Goal: Information Seeking & Learning: Learn about a topic

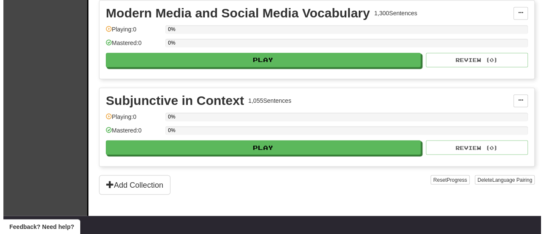
scroll to position [639, 0]
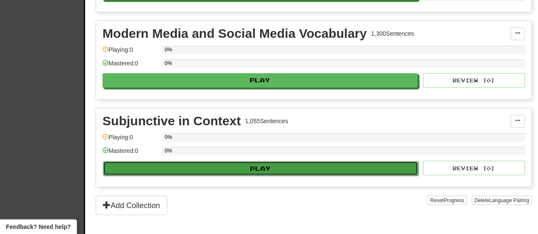
click at [232, 163] on button "Play" at bounding box center [260, 168] width 315 height 14
select select "**"
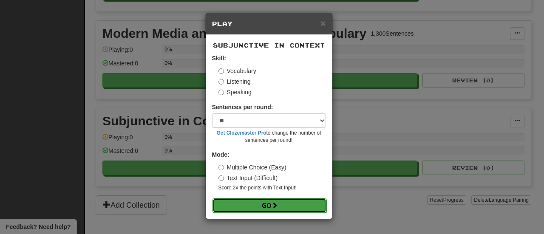
click at [273, 205] on button "Go" at bounding box center [270, 206] width 114 height 14
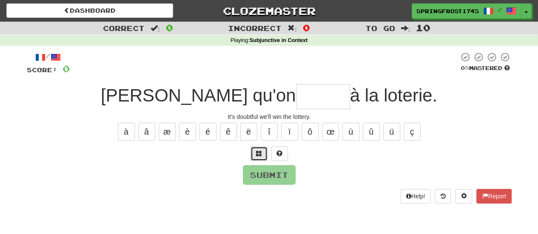
click at [259, 152] on span at bounding box center [259, 153] width 6 height 6
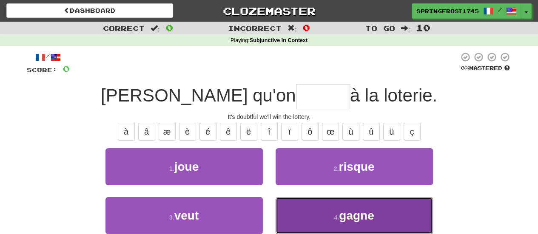
click at [308, 216] on button "4 . gagne" at bounding box center [353, 215] width 157 height 37
type input "*****"
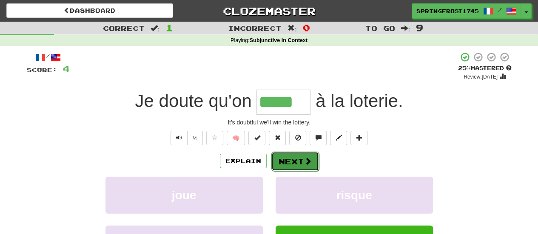
click at [303, 154] on button "Next" at bounding box center [295, 162] width 48 height 20
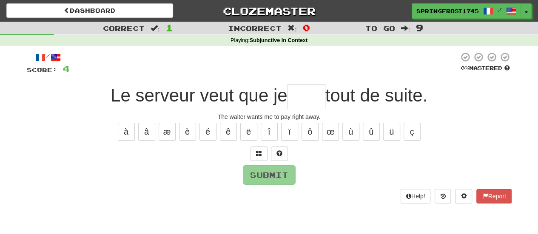
type input "*"
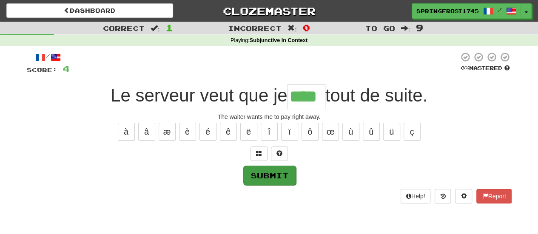
type input "****"
click at [278, 173] on button "Submit" at bounding box center [269, 176] width 53 height 20
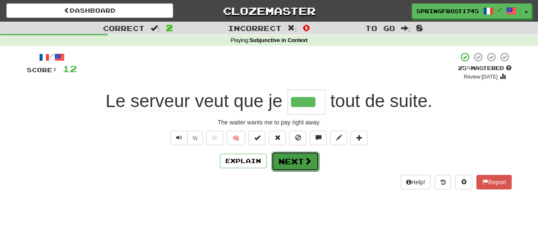
click at [289, 159] on button "Next" at bounding box center [295, 162] width 48 height 20
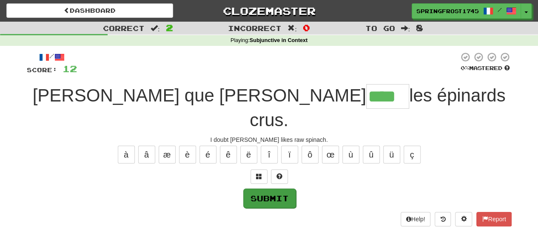
type input "****"
click at [257, 189] on button "Submit" at bounding box center [269, 199] width 53 height 20
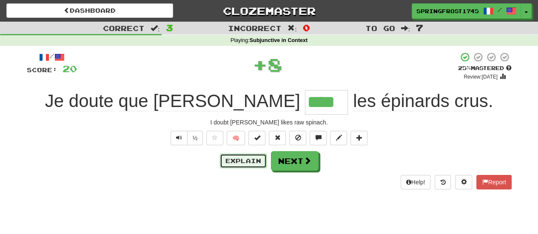
click at [253, 159] on button "Explain" at bounding box center [243, 161] width 47 height 14
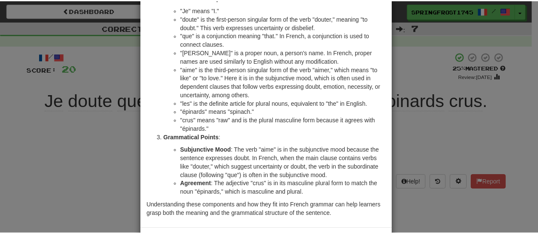
scroll to position [116, 0]
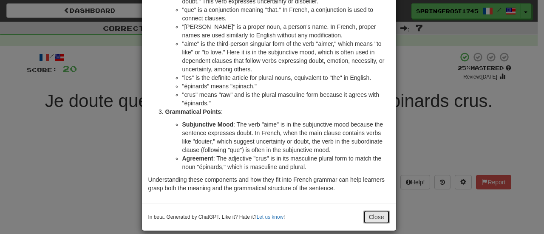
click at [372, 210] on button "Close" at bounding box center [376, 217] width 26 height 14
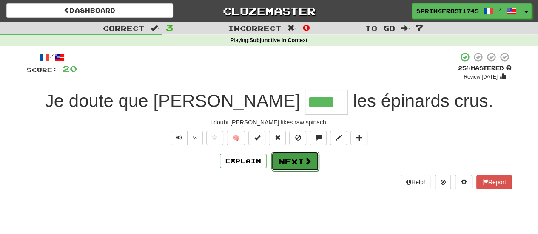
click at [299, 164] on button "Next" at bounding box center [295, 162] width 48 height 20
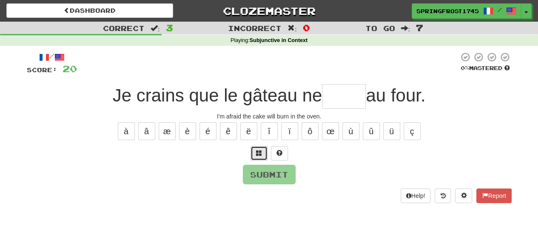
click at [253, 158] on button at bounding box center [258, 153] width 17 height 14
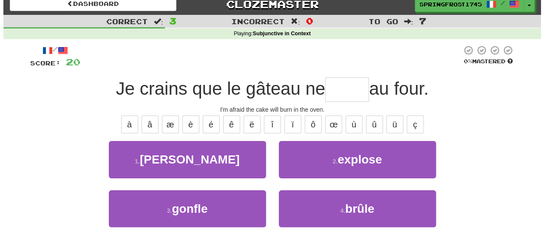
scroll to position [8, 0]
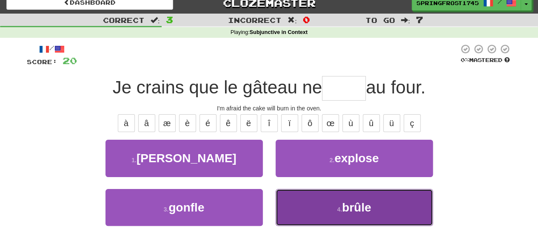
click at [306, 212] on button "4 . brûle" at bounding box center [353, 207] width 157 height 37
type input "*****"
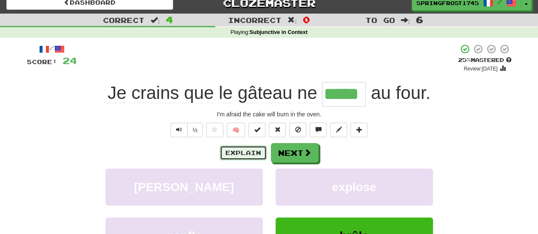
click at [256, 157] on button "Explain" at bounding box center [243, 153] width 47 height 14
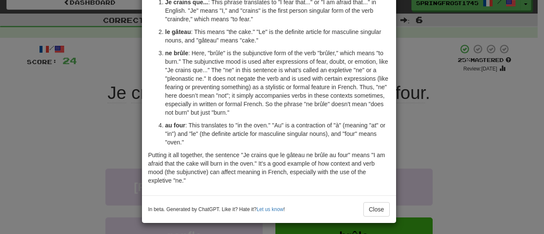
scroll to position [87, 0]
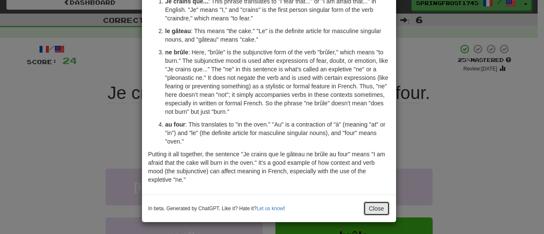
click at [376, 202] on button "Close" at bounding box center [376, 208] width 26 height 14
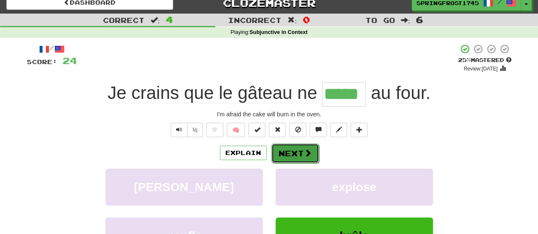
click at [315, 146] on button "Next" at bounding box center [295, 154] width 48 height 20
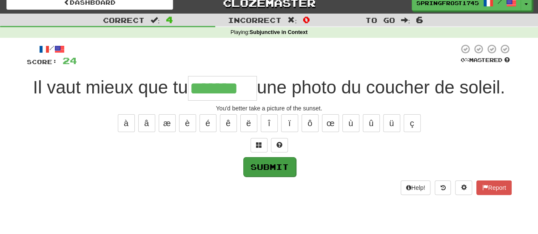
type input "*******"
click at [261, 173] on button "Submit" at bounding box center [269, 167] width 53 height 20
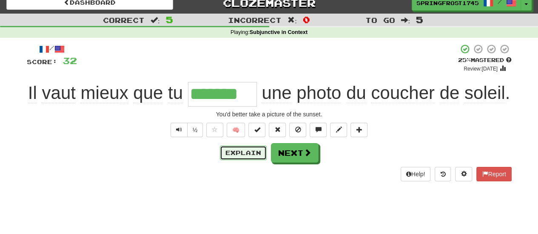
click at [241, 156] on button "Explain" at bounding box center [243, 153] width 47 height 14
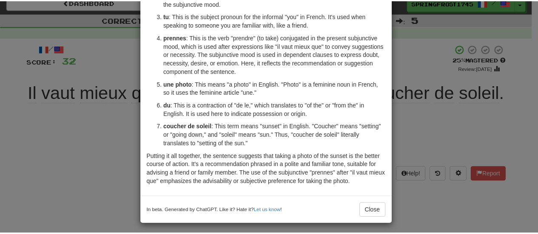
scroll to position [112, 0]
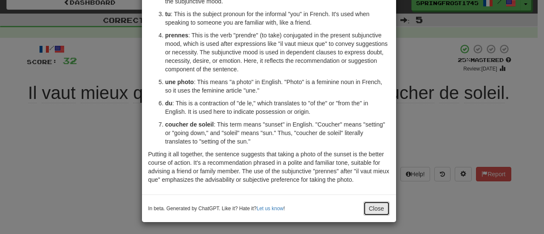
click at [369, 207] on button "Close" at bounding box center [376, 208] width 26 height 14
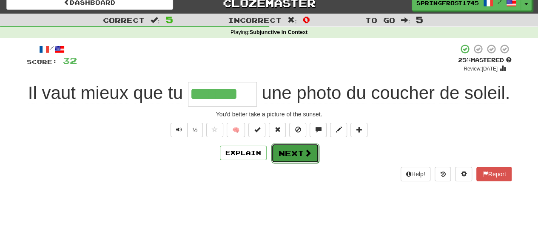
click at [293, 149] on button "Next" at bounding box center [295, 154] width 48 height 20
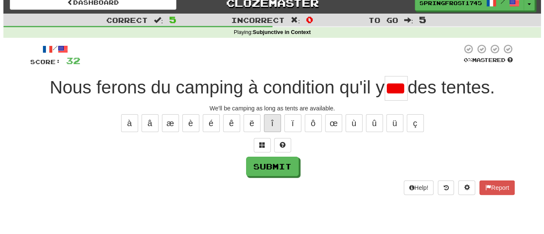
scroll to position [0, 0]
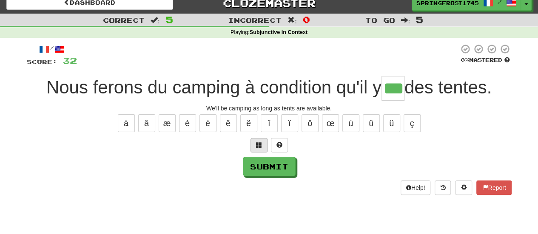
type input "***"
click at [256, 143] on span at bounding box center [259, 145] width 6 height 6
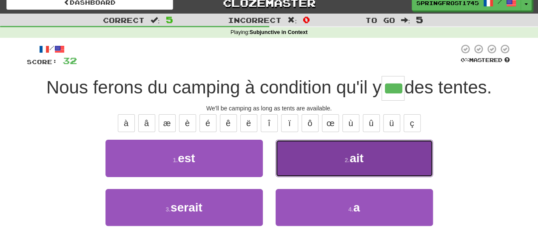
click at [308, 160] on button "2 . ait" at bounding box center [353, 158] width 157 height 37
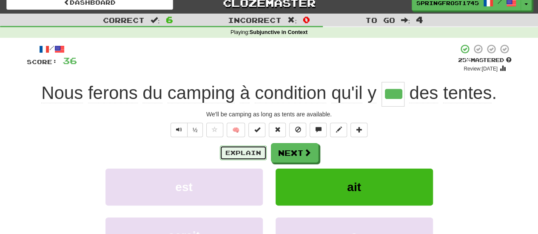
click at [244, 156] on button "Explain" at bounding box center [243, 153] width 47 height 14
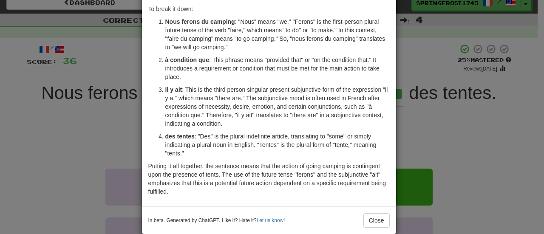
scroll to position [70, 0]
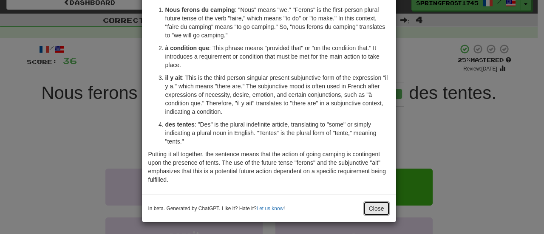
click at [376, 208] on button "Close" at bounding box center [376, 208] width 26 height 14
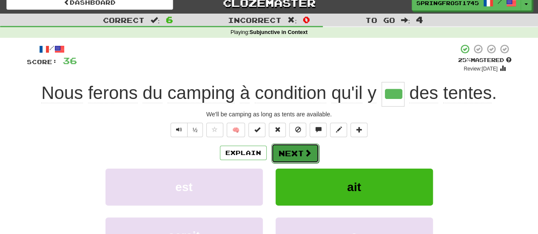
click at [304, 153] on span at bounding box center [308, 153] width 8 height 8
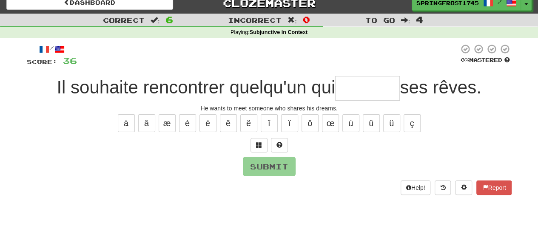
click at [355, 82] on input "text" at bounding box center [367, 88] width 65 height 25
click at [355, 87] on input "text" at bounding box center [367, 88] width 65 height 25
click at [367, 96] on input "text" at bounding box center [367, 88] width 65 height 25
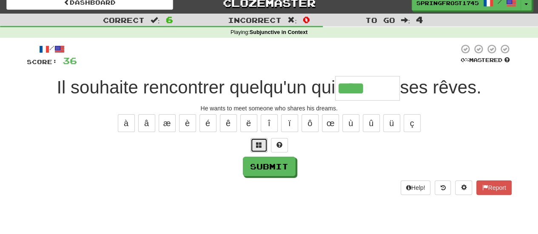
click at [260, 145] on span at bounding box center [259, 145] width 6 height 6
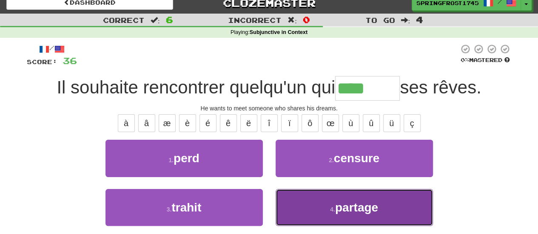
click at [300, 210] on button "4 . partage" at bounding box center [353, 207] width 157 height 37
type input "*******"
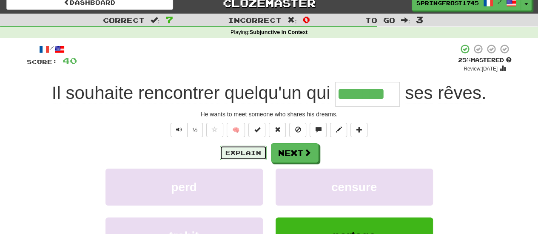
click at [229, 156] on button "Explain" at bounding box center [243, 153] width 47 height 14
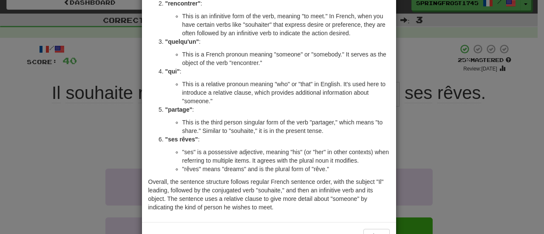
scroll to position [155, 0]
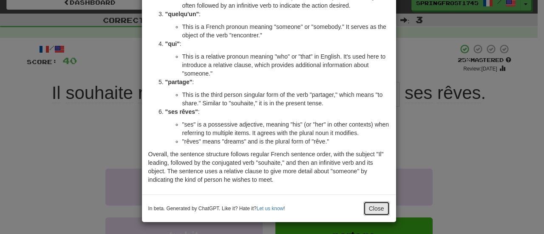
click at [376, 213] on button "Close" at bounding box center [376, 208] width 26 height 14
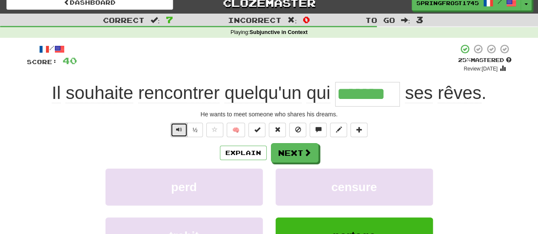
click at [182, 131] on span "Text-to-speech controls" at bounding box center [179, 130] width 6 height 6
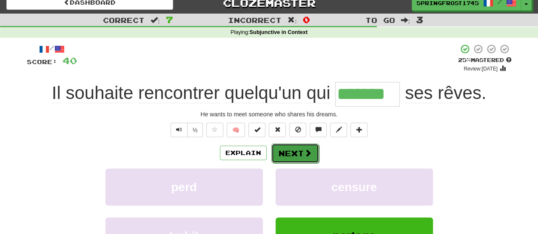
click at [306, 150] on span at bounding box center [308, 153] width 8 height 8
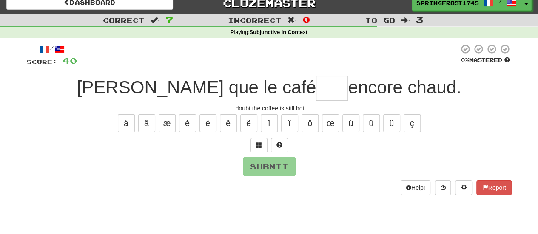
type input "*"
click at [252, 145] on button at bounding box center [258, 145] width 17 height 14
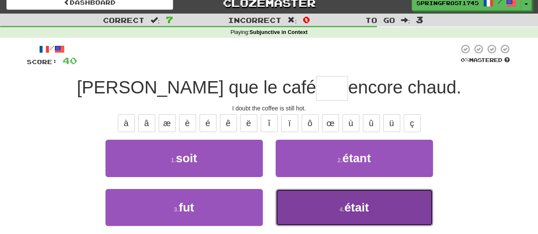
click at [306, 197] on button "4 . était" at bounding box center [353, 207] width 157 height 37
type input "****"
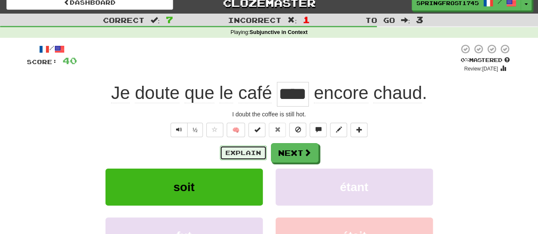
click at [251, 149] on button "Explain" at bounding box center [243, 153] width 47 height 14
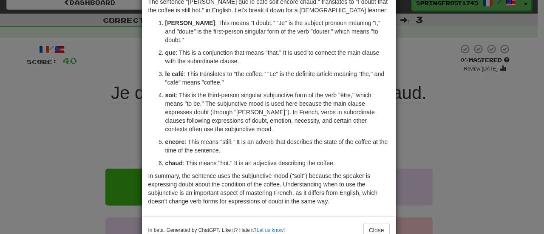
scroll to position [57, 0]
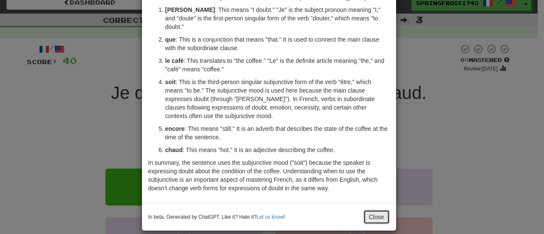
click at [375, 210] on button "Close" at bounding box center [376, 217] width 26 height 14
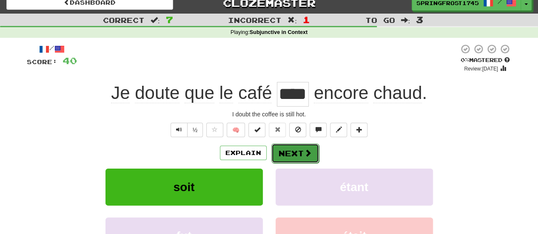
click at [300, 148] on button "Next" at bounding box center [295, 154] width 48 height 20
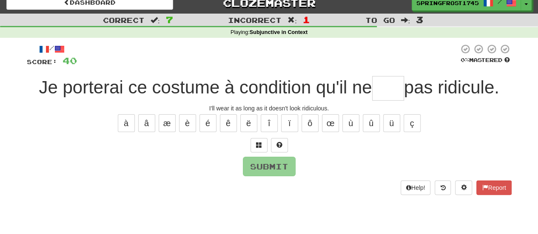
type input "*"
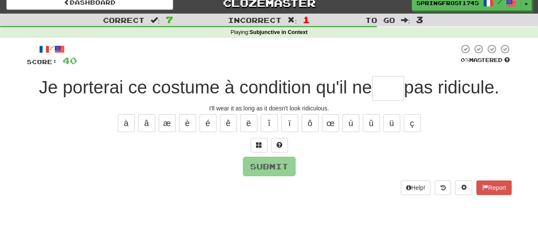
type input "*"
click at [264, 144] on button at bounding box center [258, 145] width 17 height 14
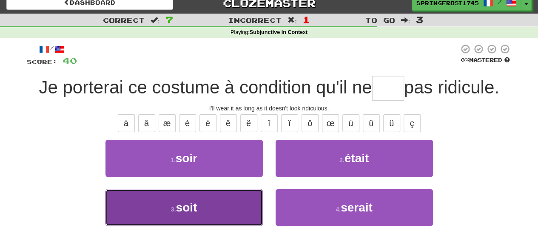
click at [210, 213] on button "3 . soit" at bounding box center [183, 207] width 157 height 37
type input "****"
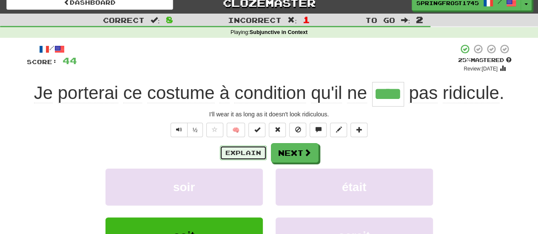
click at [232, 149] on button "Explain" at bounding box center [243, 153] width 47 height 14
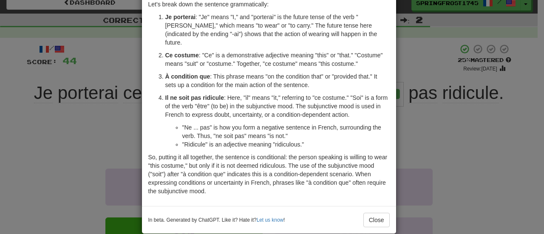
scroll to position [71, 0]
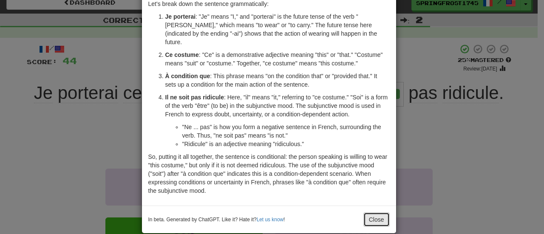
click at [368, 213] on button "Close" at bounding box center [376, 220] width 26 height 14
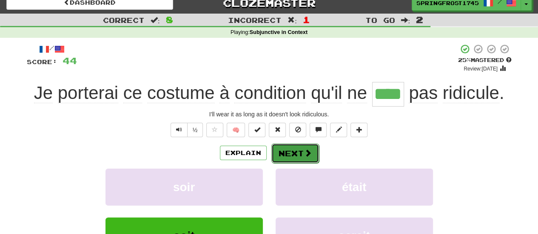
click at [306, 153] on span at bounding box center [308, 153] width 8 height 8
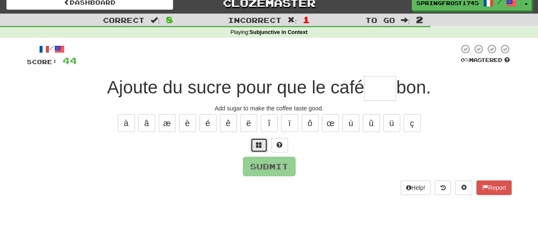
click at [254, 142] on button at bounding box center [258, 145] width 17 height 14
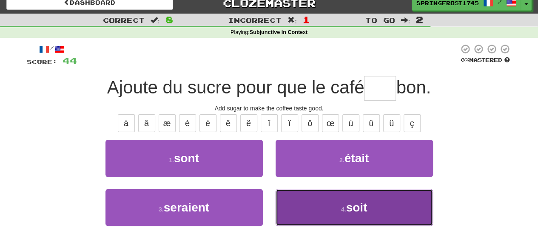
click at [327, 213] on button "4 . soit" at bounding box center [353, 207] width 157 height 37
type input "****"
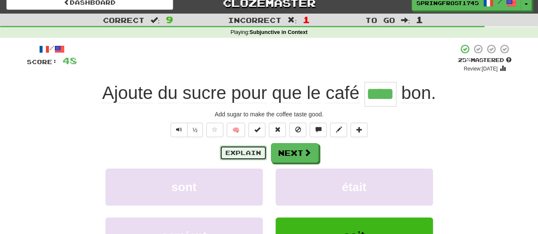
click at [250, 154] on button "Explain" at bounding box center [243, 153] width 47 height 14
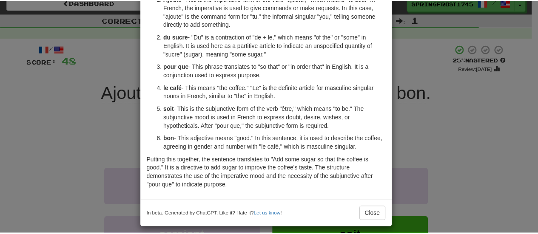
scroll to position [74, 0]
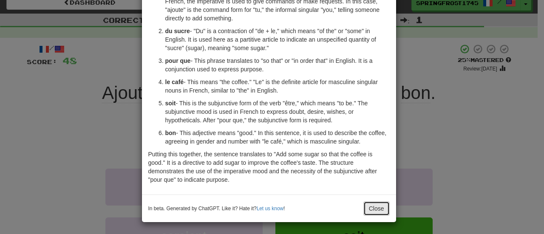
click at [371, 206] on button "Close" at bounding box center [376, 208] width 26 height 14
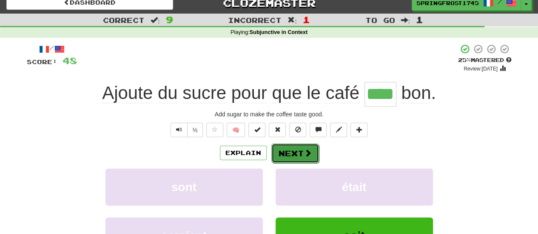
click at [298, 155] on button "Next" at bounding box center [295, 154] width 48 height 20
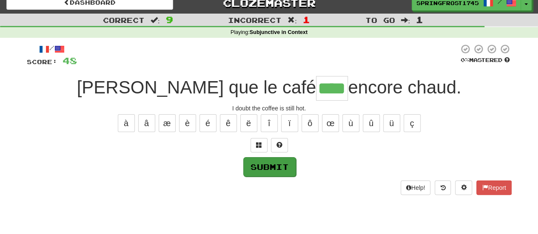
type input "****"
click at [275, 166] on button "Submit" at bounding box center [269, 167] width 53 height 20
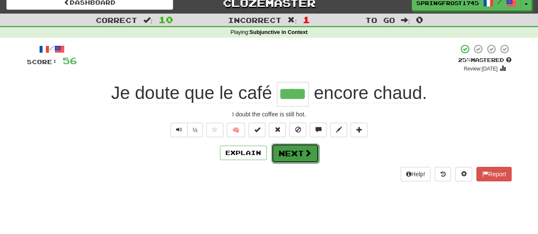
click at [286, 153] on button "Next" at bounding box center [295, 154] width 48 height 20
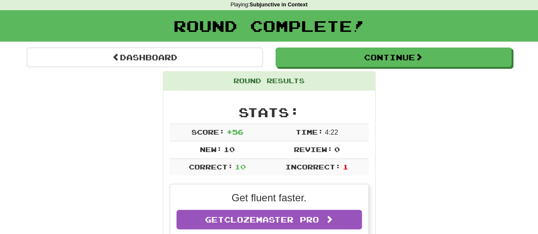
scroll to position [39, 0]
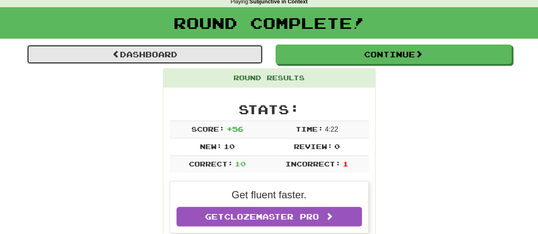
click at [216, 49] on link "Dashboard" at bounding box center [145, 55] width 236 height 20
